Goal: Find specific page/section: Find specific page/section

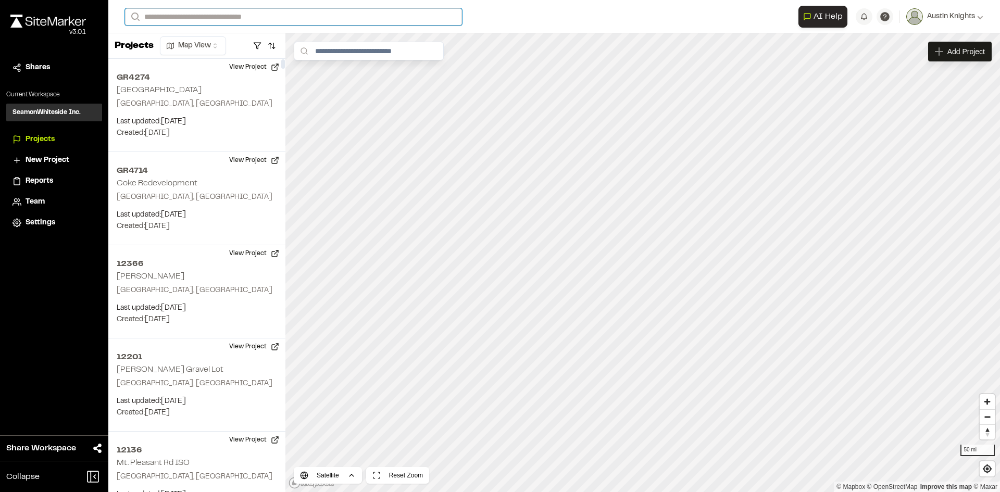
click at [173, 14] on input "Search" at bounding box center [293, 16] width 337 height 17
type input "*****"
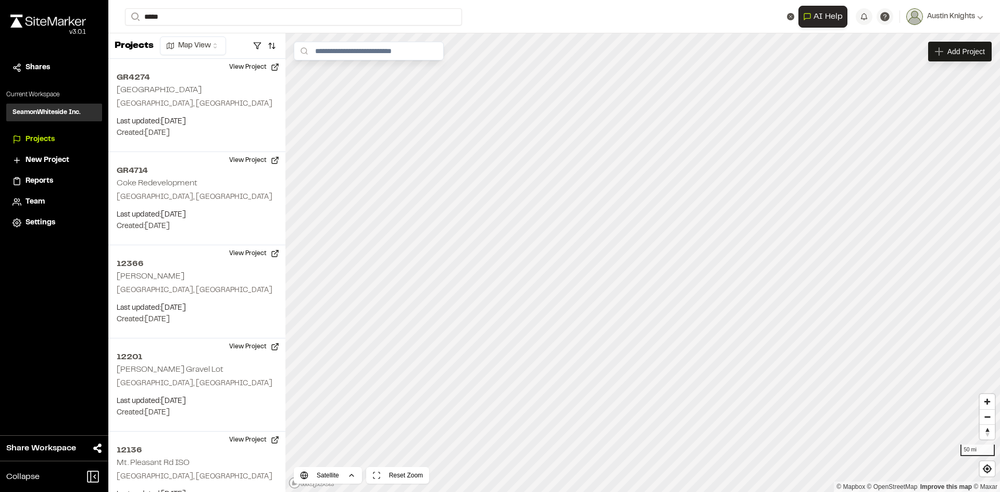
click at [181, 38] on p "[STREET_ADDRESS][PERSON_NAME]" at bounding box center [208, 41] width 153 height 13
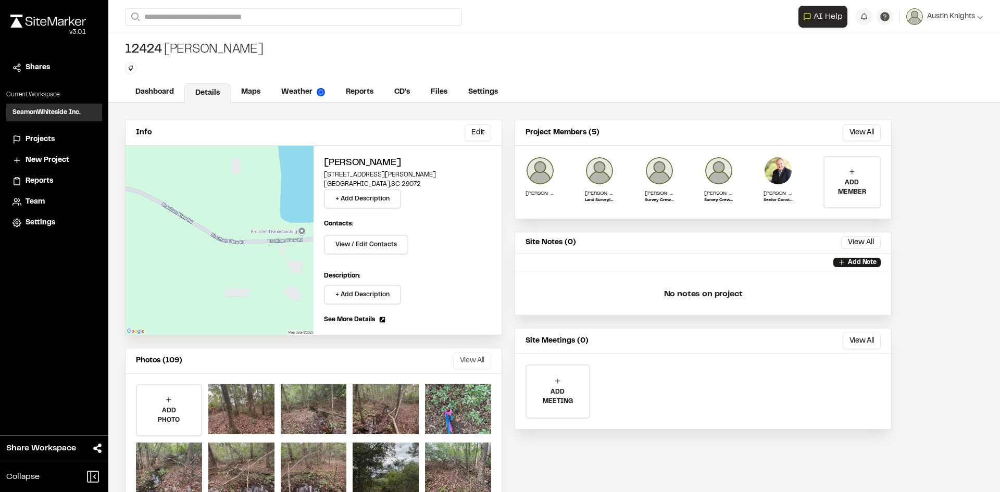
click at [465, 363] on button "View All" at bounding box center [472, 361] width 38 height 17
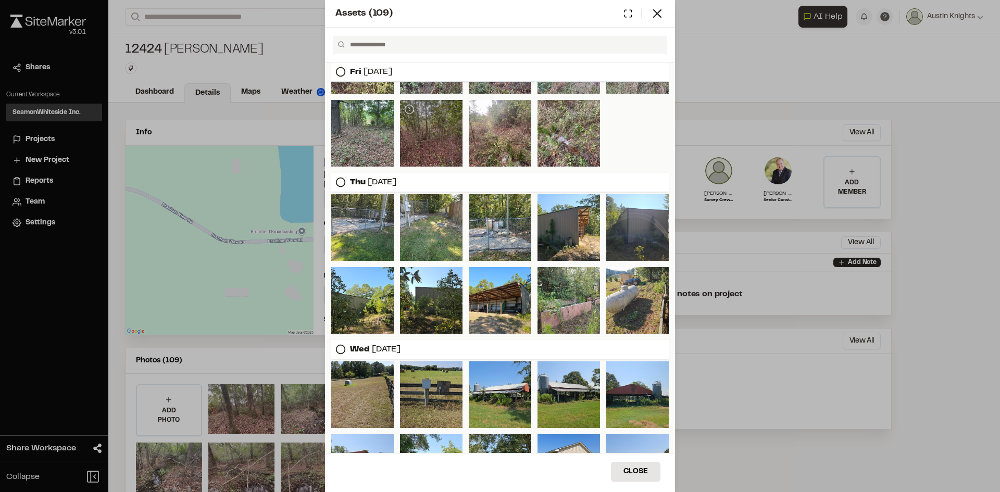
scroll to position [299, 0]
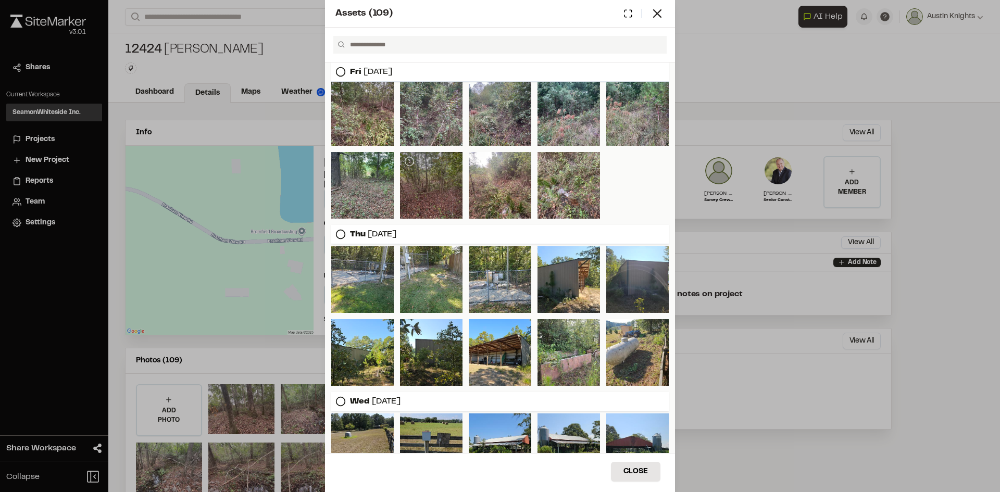
click at [425, 176] on div at bounding box center [431, 185] width 63 height 67
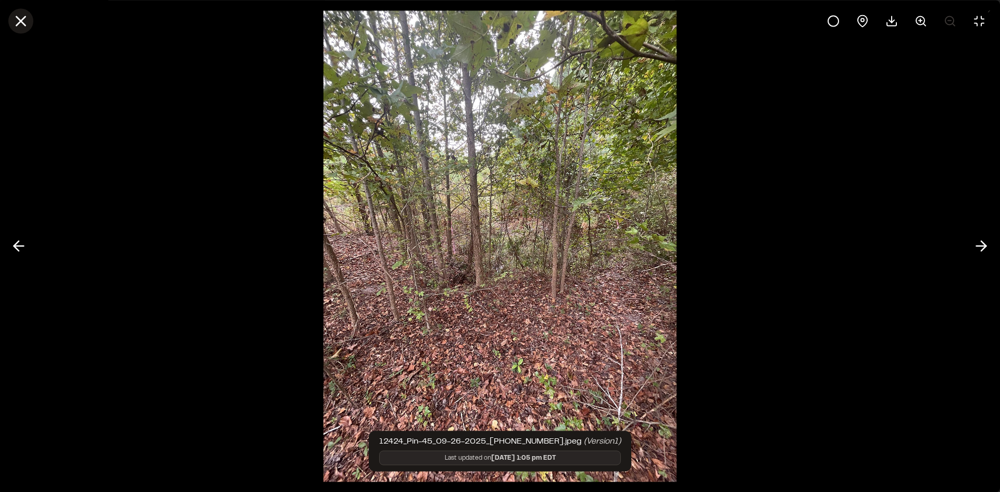
click at [18, 24] on line at bounding box center [21, 21] width 9 height 9
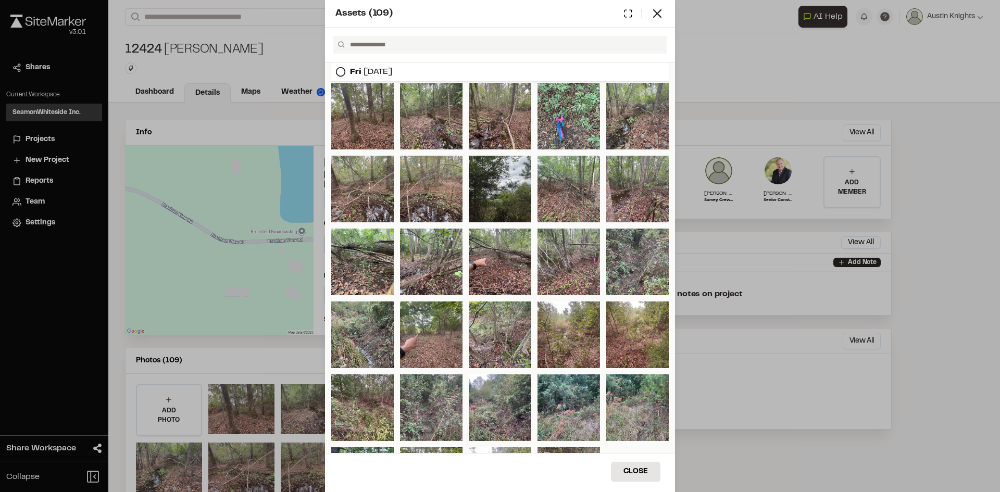
scroll to position [0, 0]
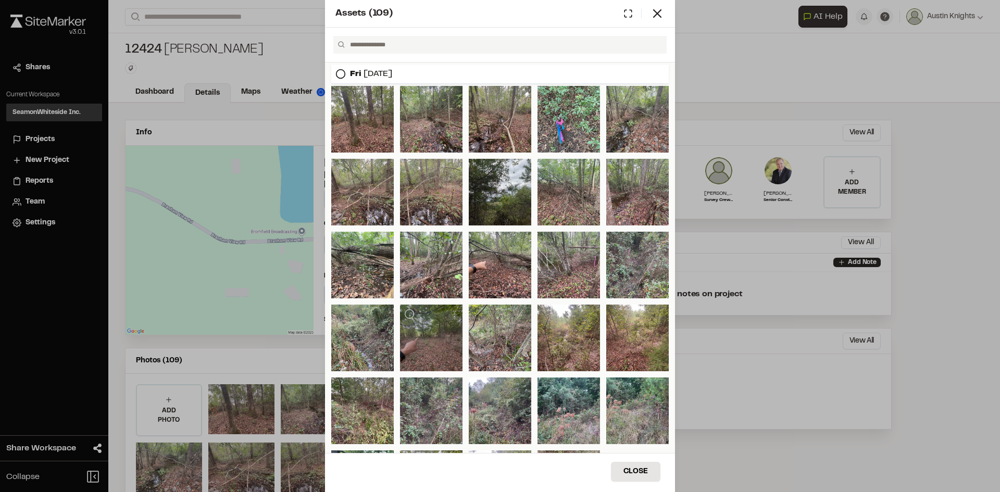
click at [424, 341] on div at bounding box center [431, 338] width 63 height 67
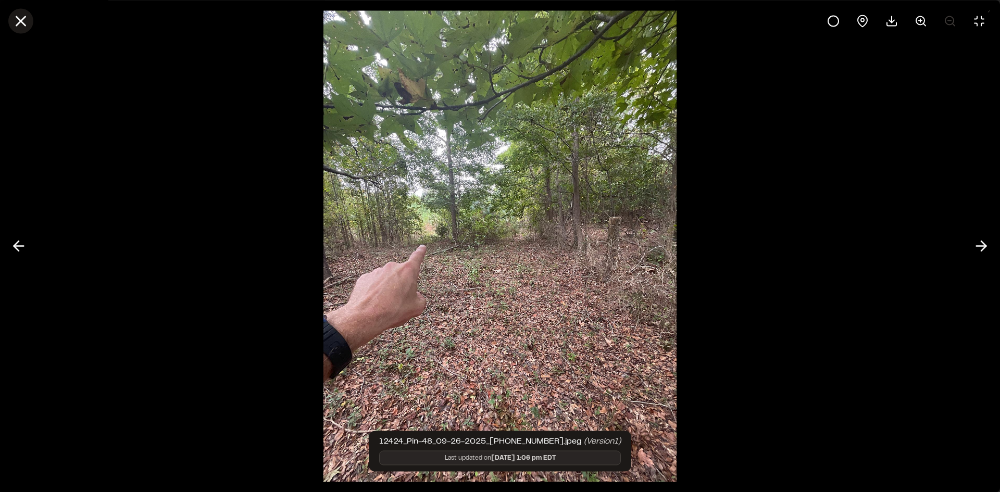
click at [18, 23] on line at bounding box center [21, 21] width 9 height 9
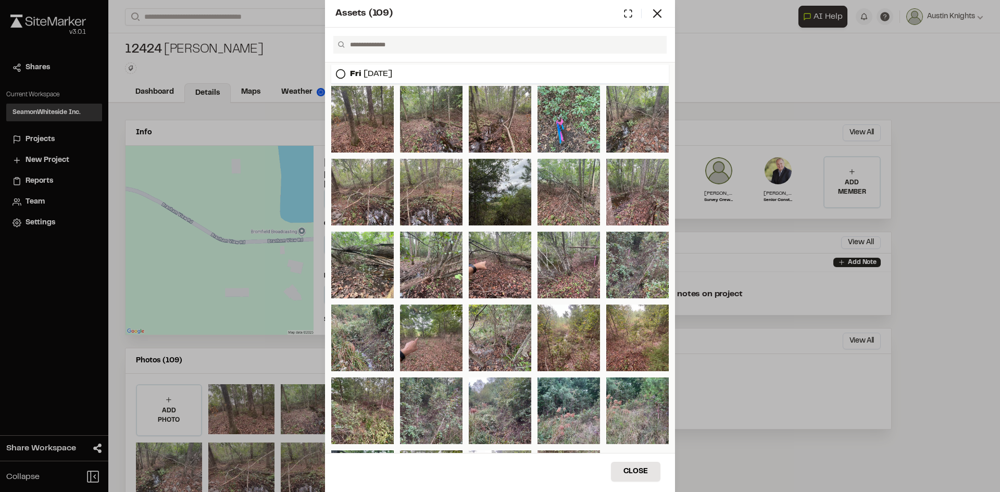
click at [668, 12] on div "Assets ( 109 )" at bounding box center [500, 14] width 350 height 28
click at [661, 12] on icon at bounding box center [657, 13] width 15 height 15
